Goal: Information Seeking & Learning: Learn about a topic

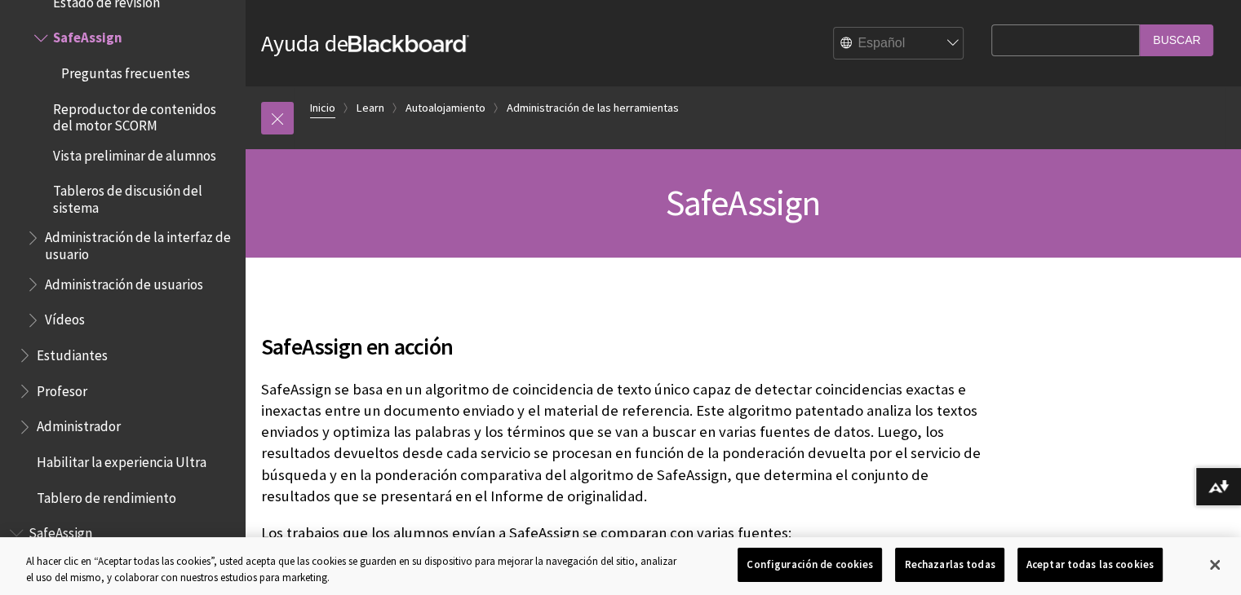
click at [331, 105] on link "Inicio" at bounding box center [322, 108] width 25 height 20
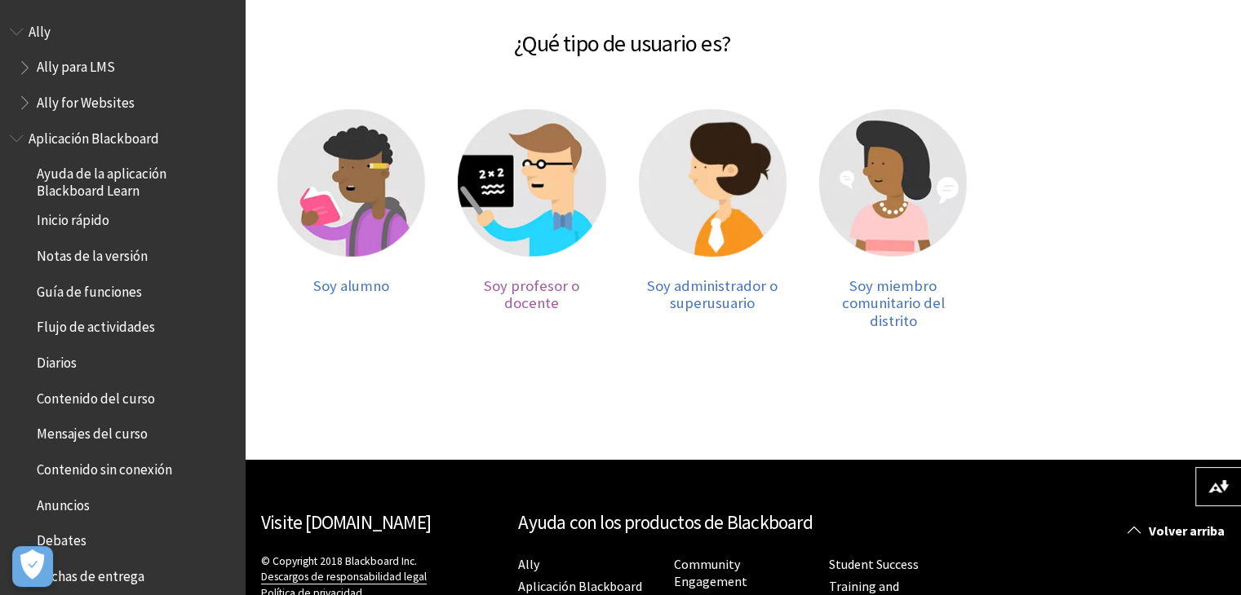
scroll to position [173, 0]
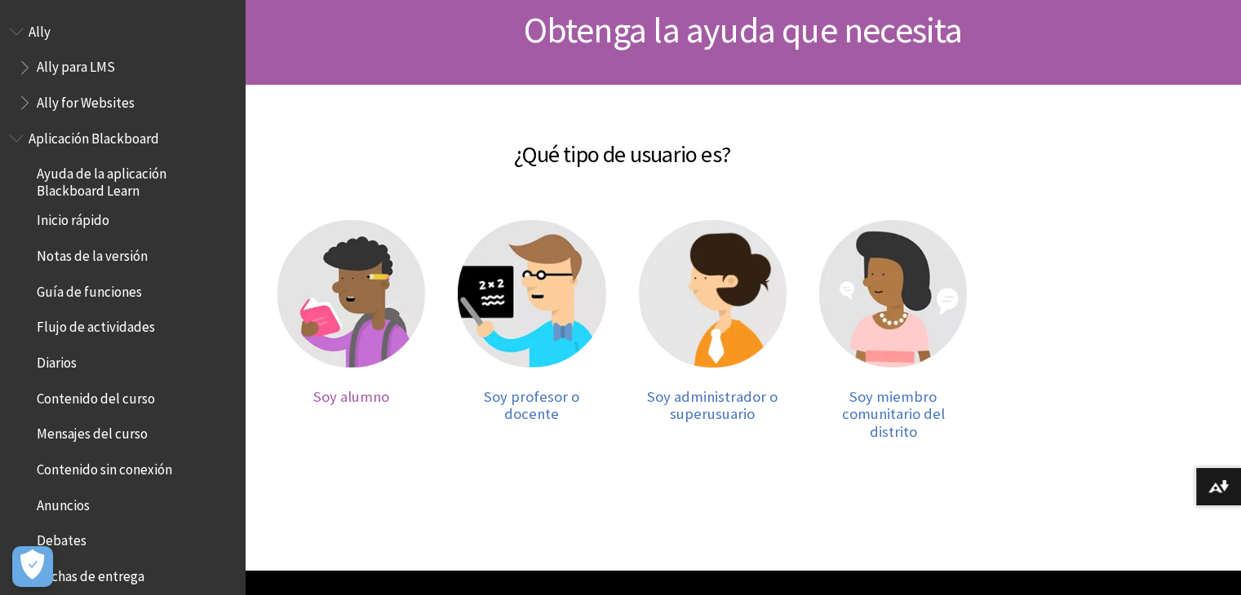
click at [352, 268] on img at bounding box center [351, 294] width 148 height 148
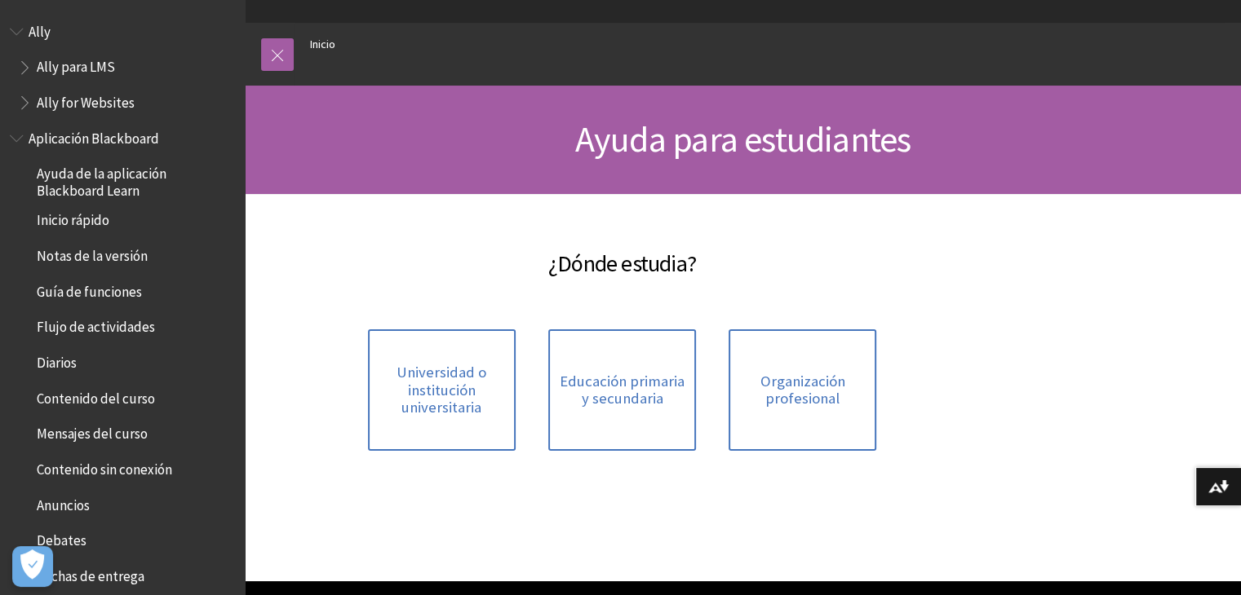
scroll to position [163, 0]
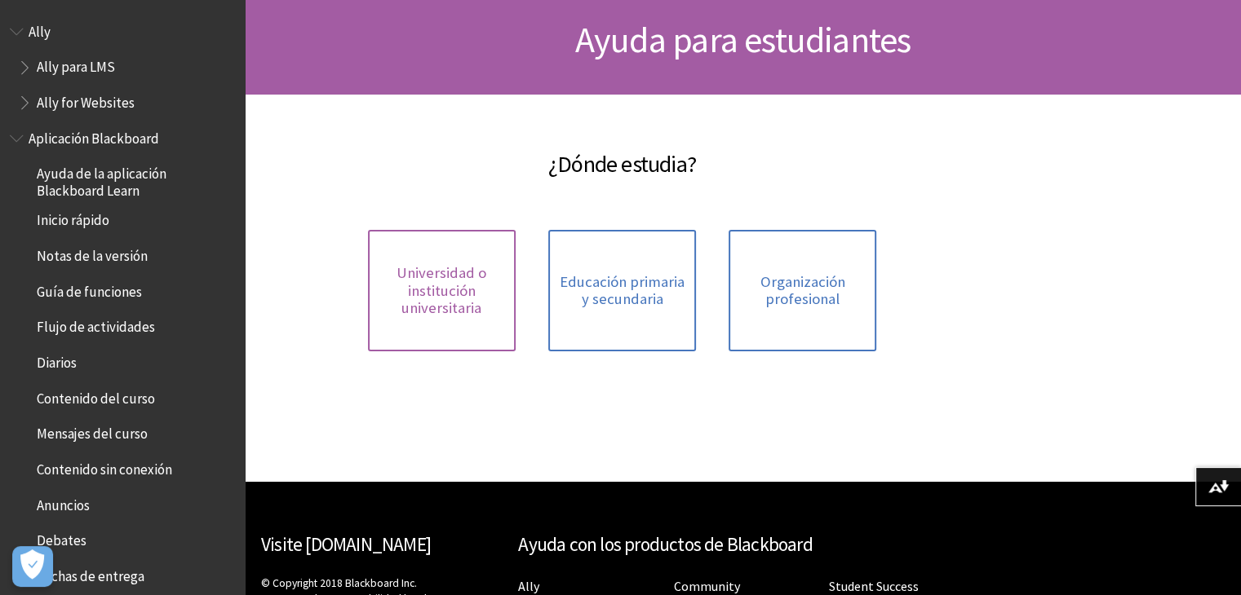
click at [457, 268] on span "Universidad o institución universitaria" at bounding box center [442, 290] width 128 height 53
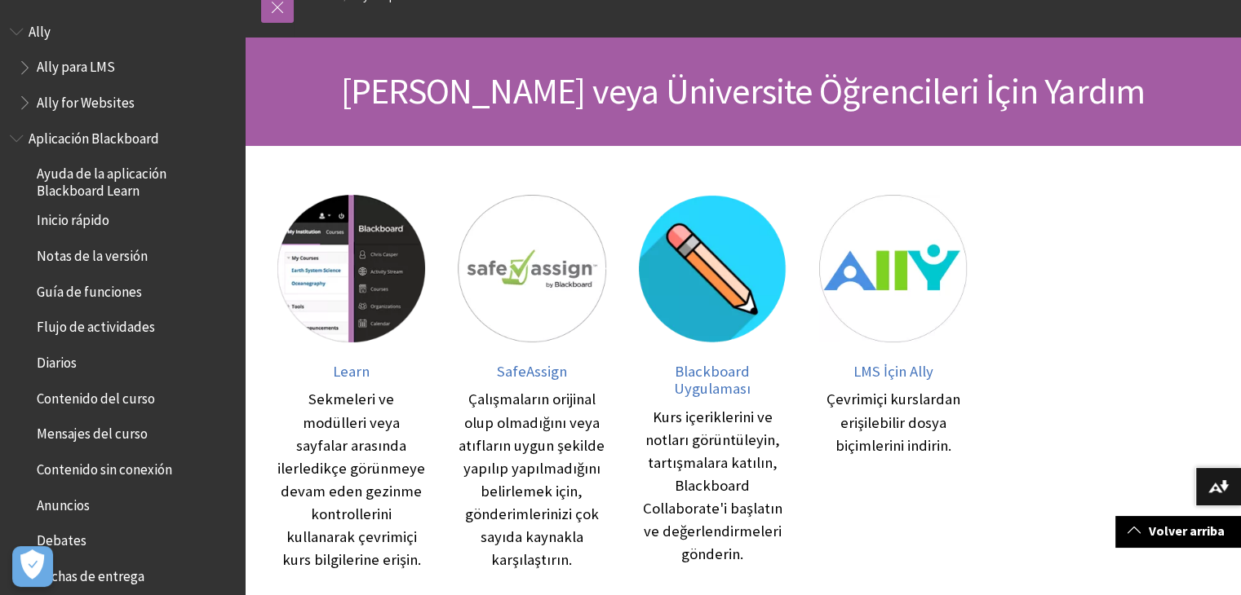
scroll to position [82, 0]
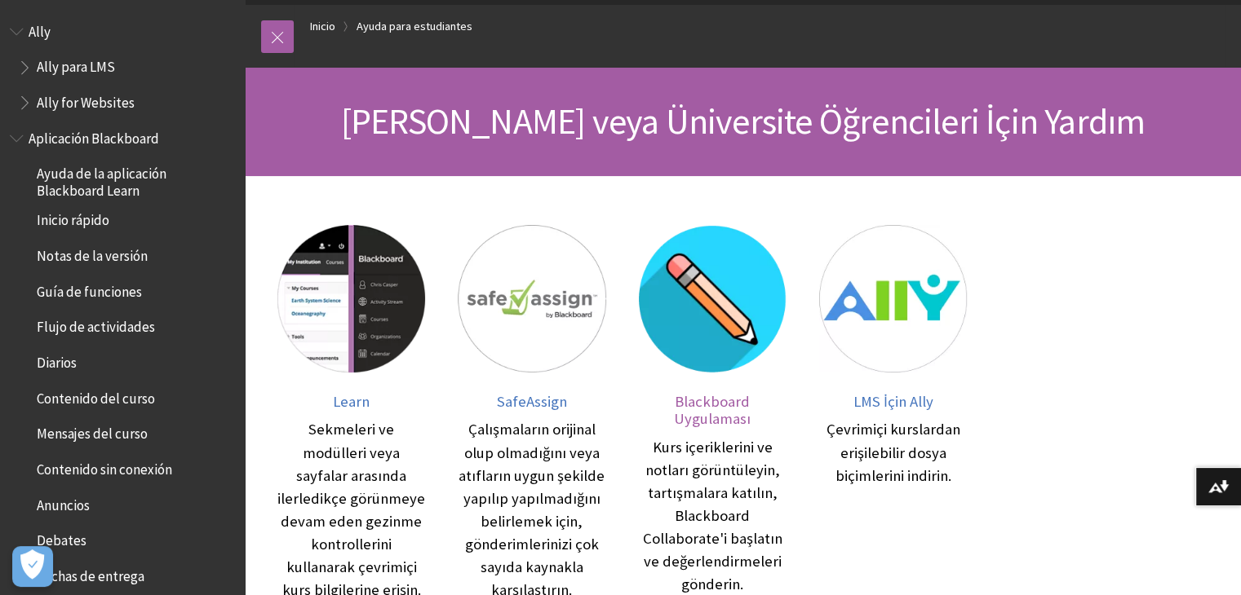
click at [729, 272] on img at bounding box center [713, 299] width 148 height 148
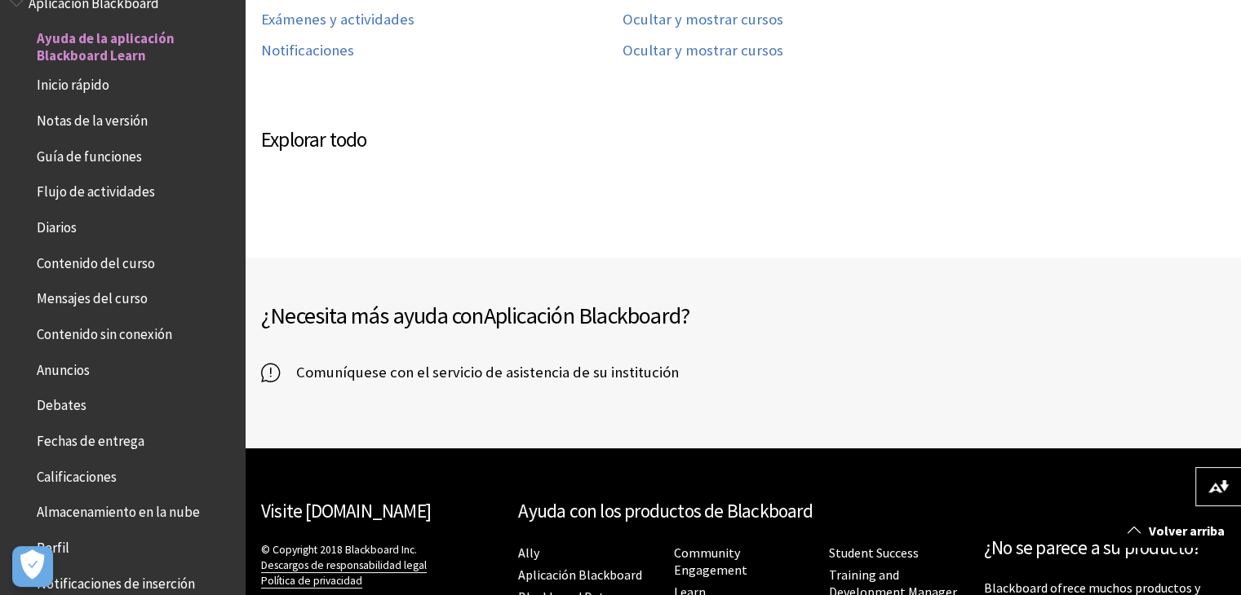
scroll to position [897, 0]
